Goal: Find specific page/section: Find specific page/section

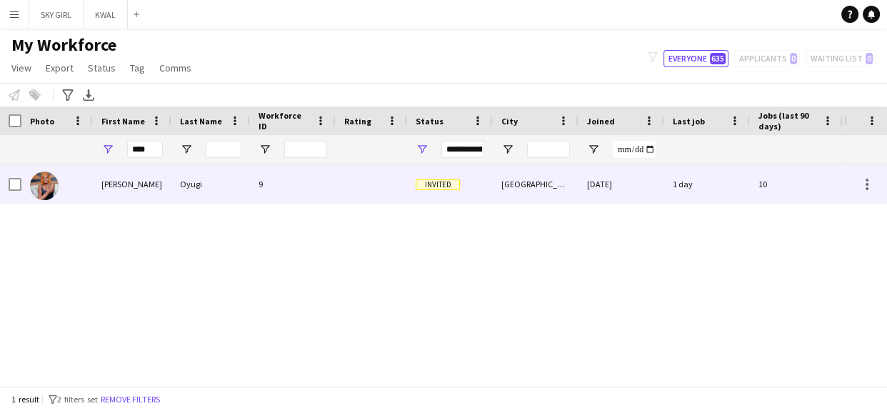
type input "****"
click at [188, 180] on div "Oyugi" at bounding box center [210, 183] width 79 height 39
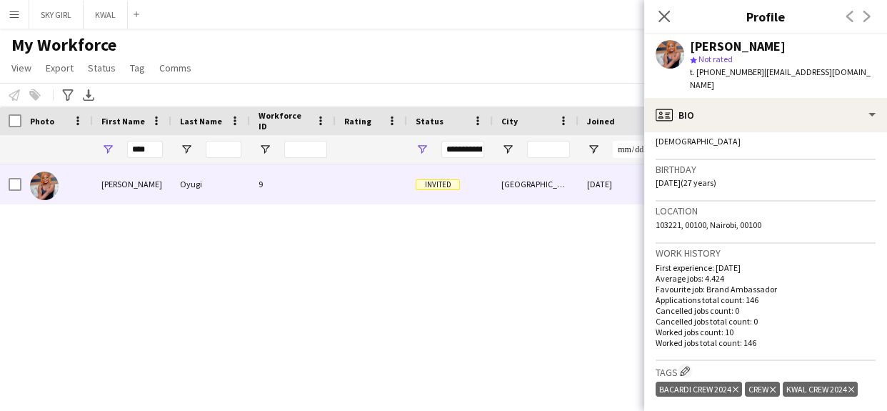
scroll to position [570, 0]
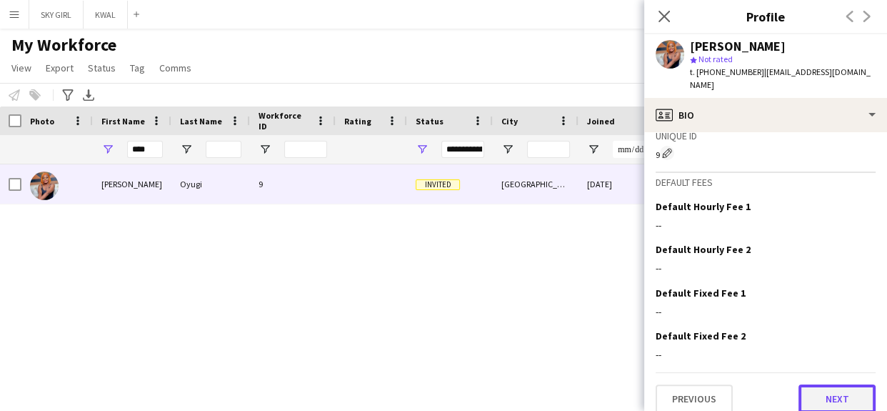
click at [801, 384] on button "Next" at bounding box center [837, 398] width 77 height 29
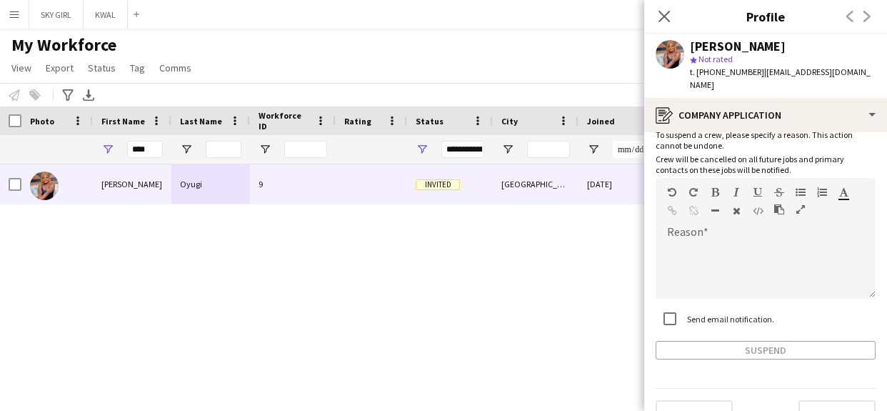
scroll to position [66, 0]
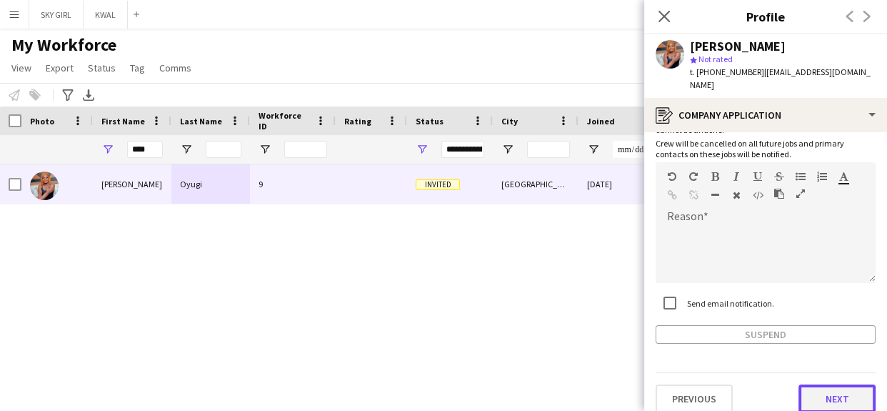
click at [803, 384] on button "Next" at bounding box center [837, 398] width 77 height 29
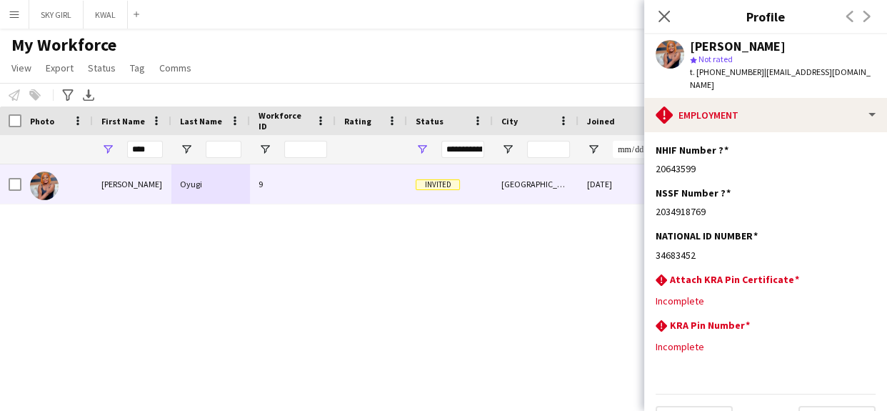
scroll to position [21, 0]
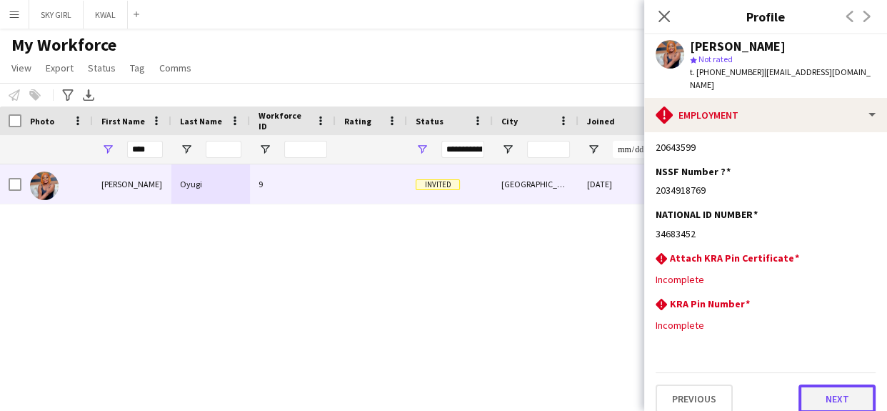
click at [805, 387] on button "Next" at bounding box center [837, 398] width 77 height 29
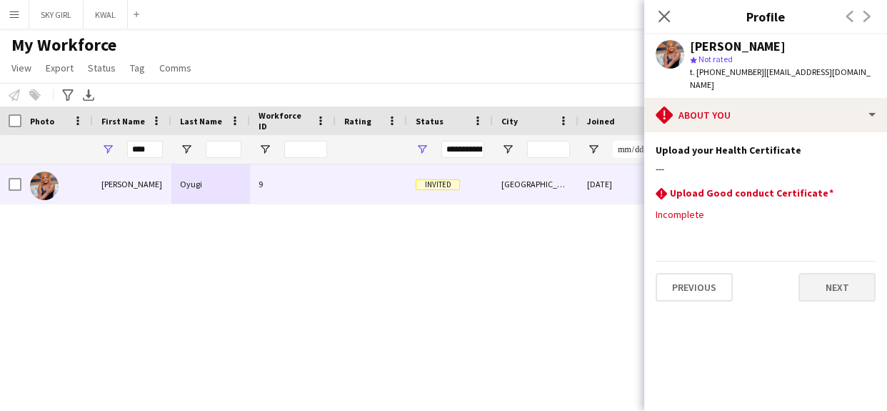
scroll to position [0, 0]
click at [813, 273] on button "Next" at bounding box center [837, 287] width 77 height 29
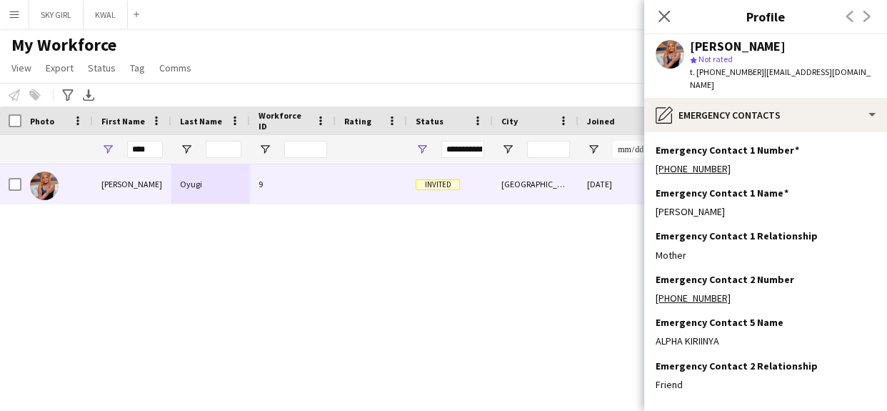
scroll to position [58, 0]
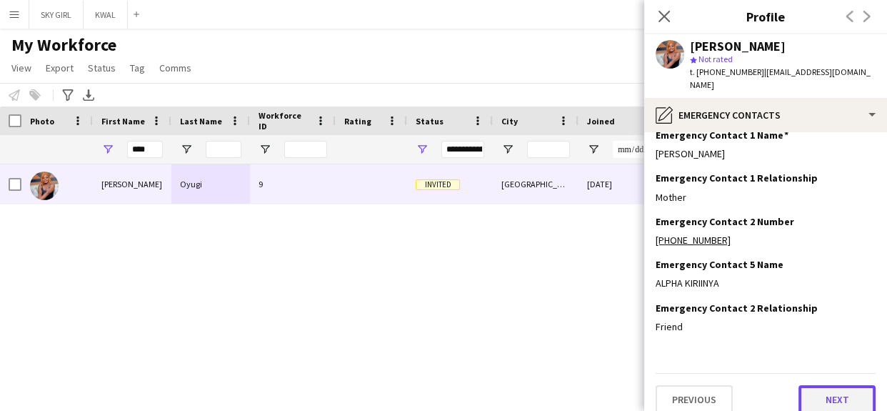
click at [807, 385] on button "Next" at bounding box center [837, 399] width 77 height 29
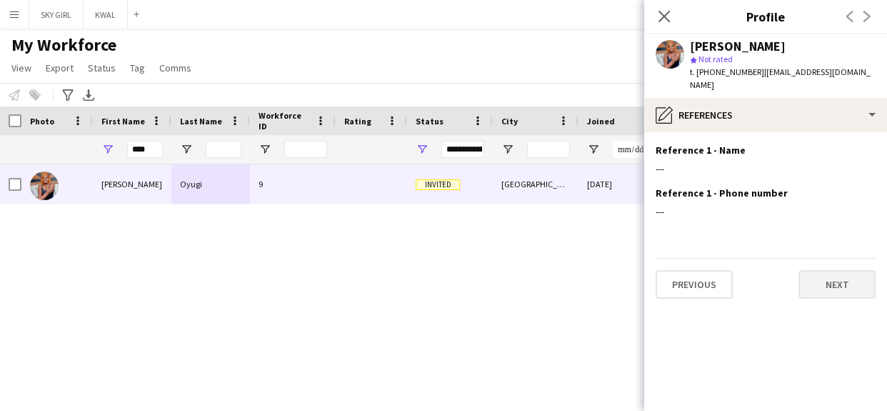
scroll to position [0, 0]
click at [812, 274] on button "Next" at bounding box center [837, 284] width 77 height 29
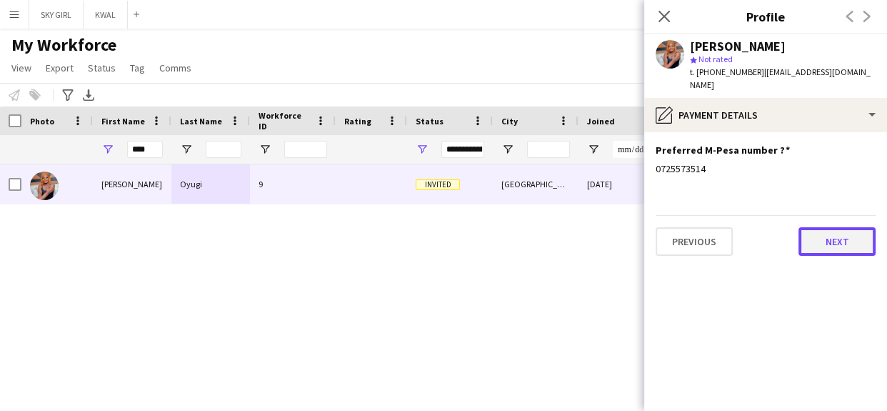
click at [810, 232] on button "Next" at bounding box center [837, 241] width 77 height 29
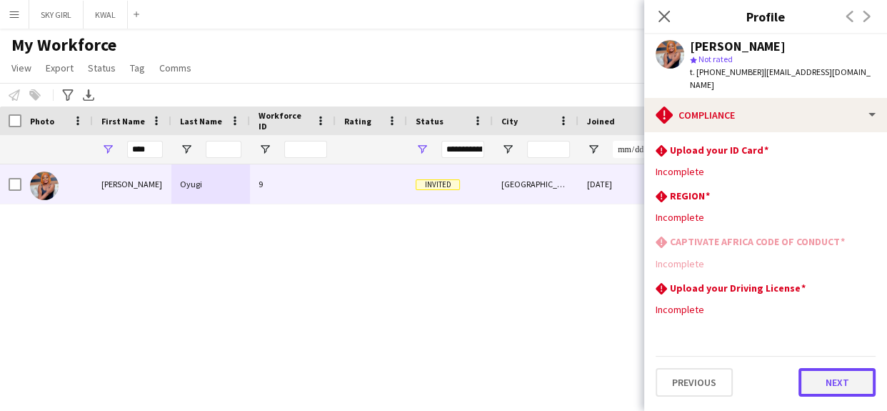
click at [818, 375] on button "Next" at bounding box center [837, 382] width 77 height 29
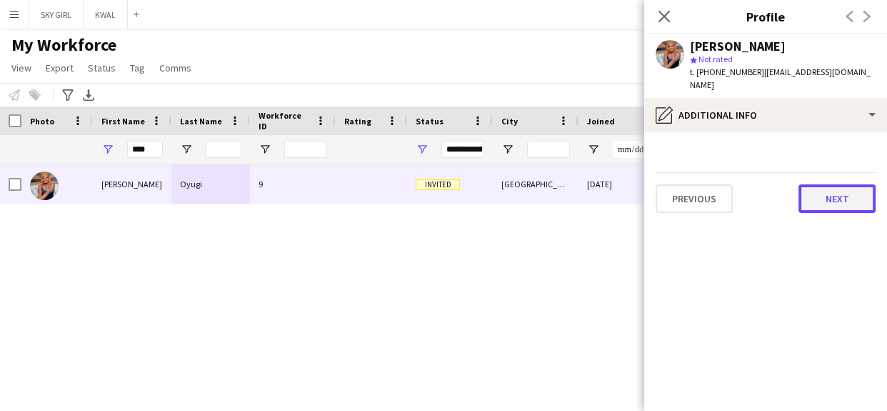
click at [817, 186] on button "Next" at bounding box center [837, 198] width 77 height 29
click at [818, 185] on button "Next" at bounding box center [837, 198] width 77 height 29
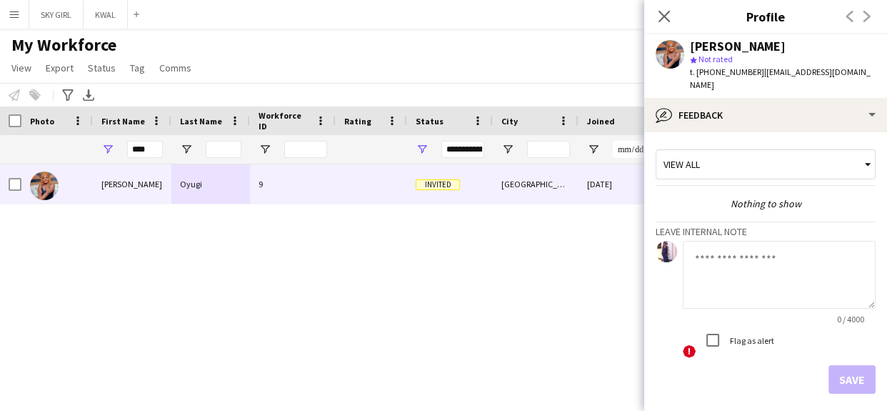
scroll to position [49, 0]
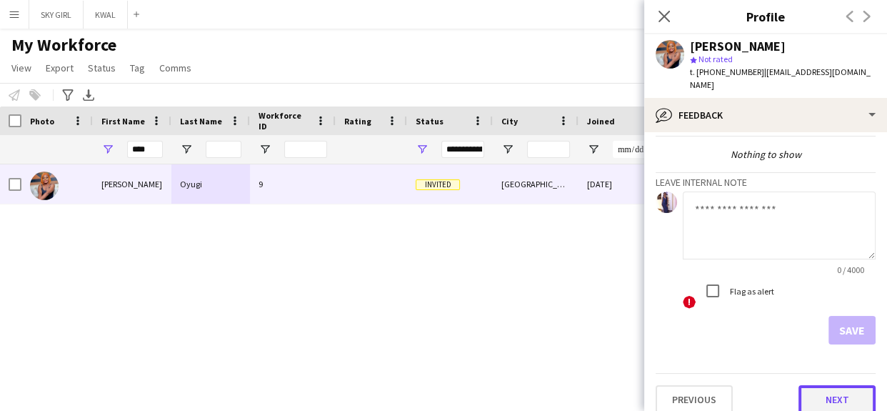
click at [799, 385] on button "Next" at bounding box center [837, 399] width 77 height 29
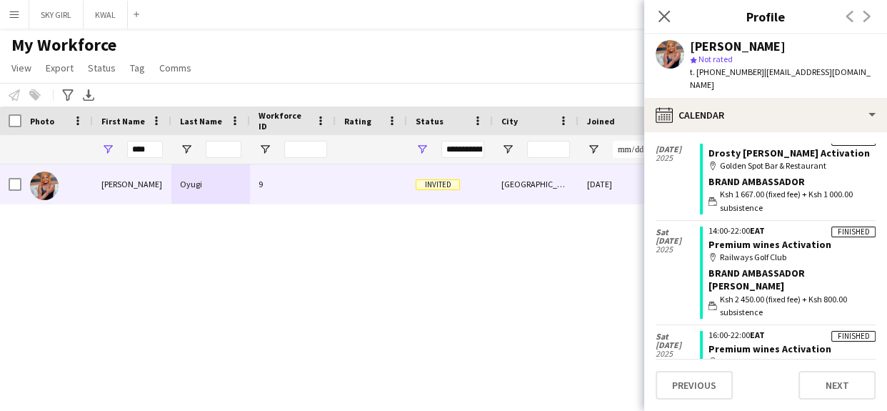
scroll to position [642, 0]
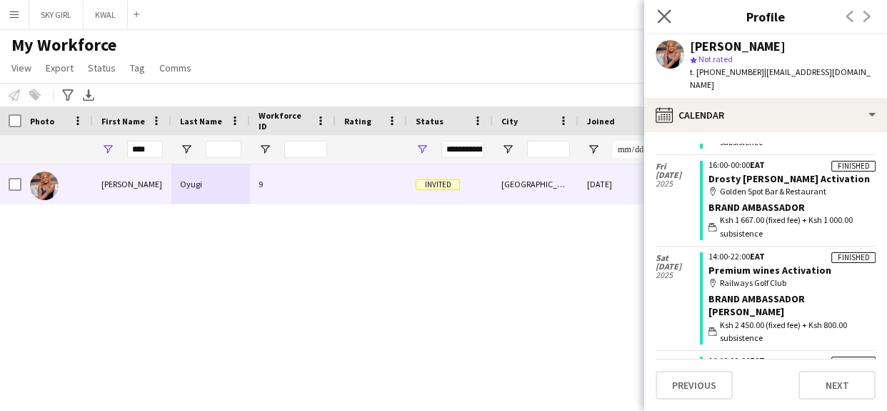
click at [664, 9] on icon "Close pop-in" at bounding box center [664, 16] width 14 height 14
